Goal: Go to known website: Access a specific website the user already knows

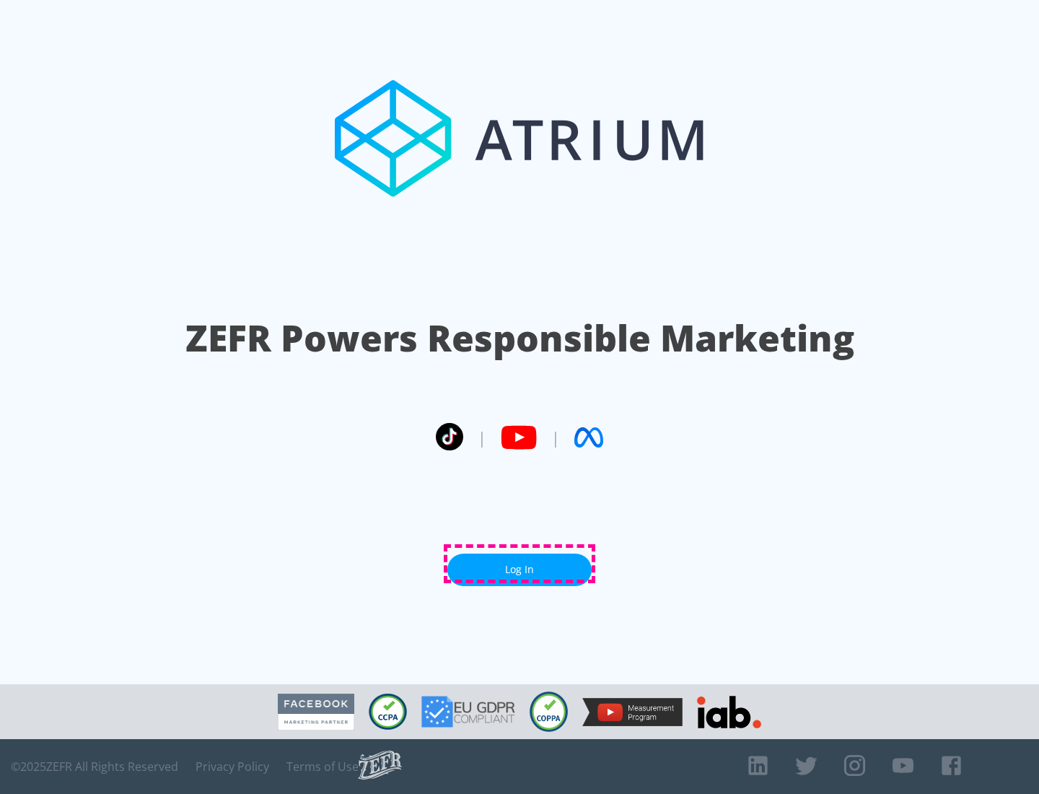
click at [520, 564] on link "Log In" at bounding box center [520, 570] width 144 height 32
